Goal: Task Accomplishment & Management: Manage account settings

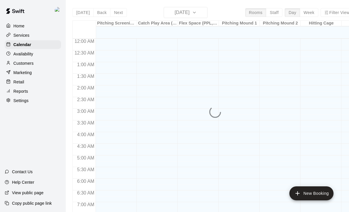
scroll to position [345, 0]
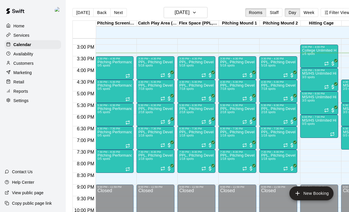
click at [163, 156] on p "PPL, Pitching Development Session" at bounding box center [155, 156] width 34 height 0
click at [146, 175] on img "edit" at bounding box center [144, 176] width 7 height 7
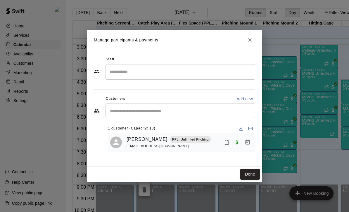
click at [254, 37] on h2 "Manage participants & payments" at bounding box center [174, 40] width 175 height 20
click at [251, 39] on icon "Close" at bounding box center [250, 40] width 6 height 6
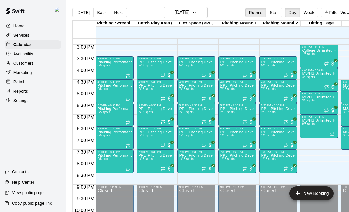
click at [275, 132] on p "PPL, Pitching Development Session" at bounding box center [278, 132] width 34 height 0
click at [267, 151] on img "edit" at bounding box center [267, 153] width 7 height 7
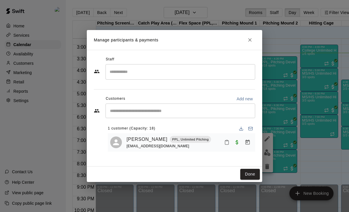
click at [248, 38] on icon "Close" at bounding box center [250, 40] width 6 height 6
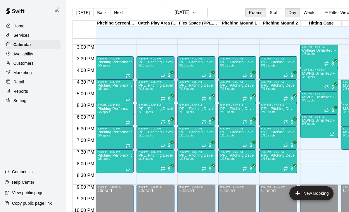
click at [280, 114] on div "PPL, Pitching Development Session 2/18 spots" at bounding box center [278, 213] width 34 height 212
click at [267, 130] on img "edit" at bounding box center [267, 127] width 7 height 7
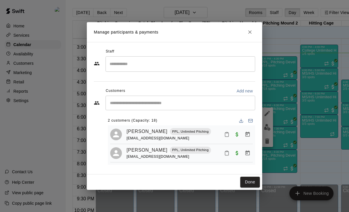
click at [248, 27] on button "Close" at bounding box center [249, 32] width 11 height 11
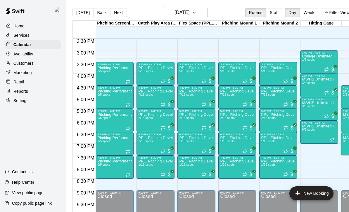
scroll to position [340, 0]
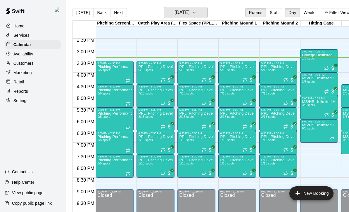
click at [200, 14] on button "[DATE]" at bounding box center [186, 12] width 44 height 11
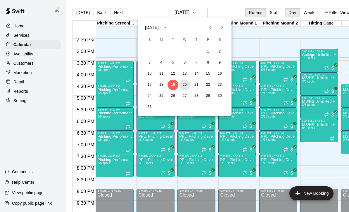
click at [185, 82] on button "20" at bounding box center [184, 85] width 11 height 11
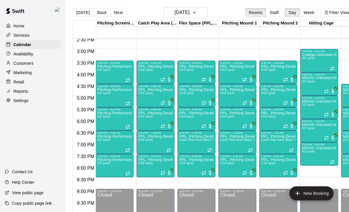
click at [236, 137] on p "PPL, Pitching Development Session" at bounding box center [237, 137] width 34 height 0
click at [228, 158] on img "edit" at bounding box center [226, 157] width 7 height 7
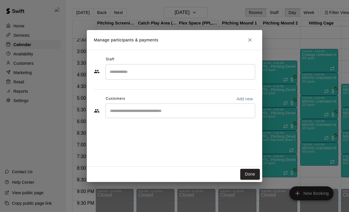
click at [250, 33] on h2 "Manage participants & payments" at bounding box center [174, 40] width 175 height 20
click at [249, 37] on button "Close" at bounding box center [249, 40] width 11 height 11
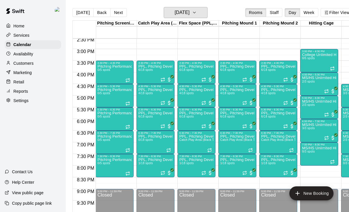
click at [207, 13] on button "[DATE]" at bounding box center [186, 12] width 44 height 11
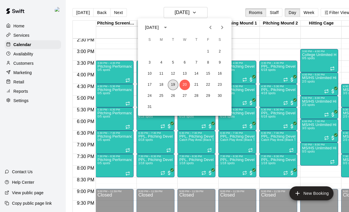
click at [173, 86] on button "19" at bounding box center [173, 85] width 11 height 11
